Goal: Task Accomplishment & Management: Use online tool/utility

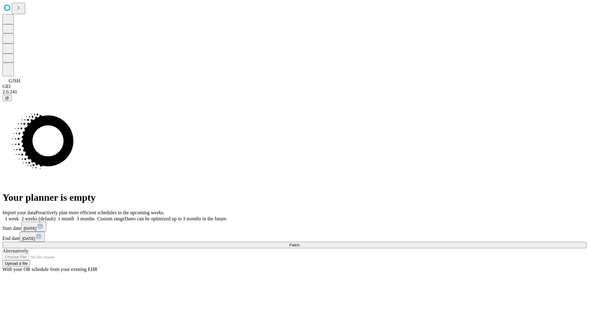
click at [300, 243] on span "Fetch" at bounding box center [294, 245] width 10 height 5
